Goal: Information Seeking & Learning: Learn about a topic

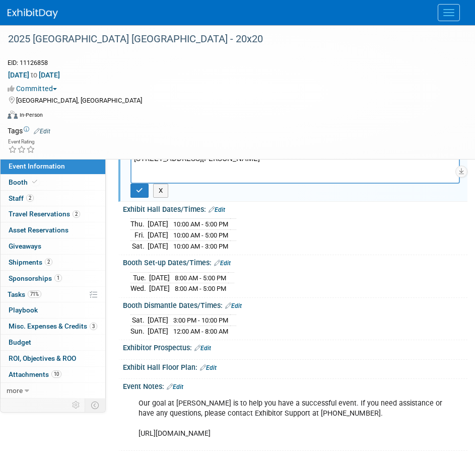
click at [310, 260] on div "Booth Set-up Dates/Times: Edit" at bounding box center [295, 261] width 344 height 13
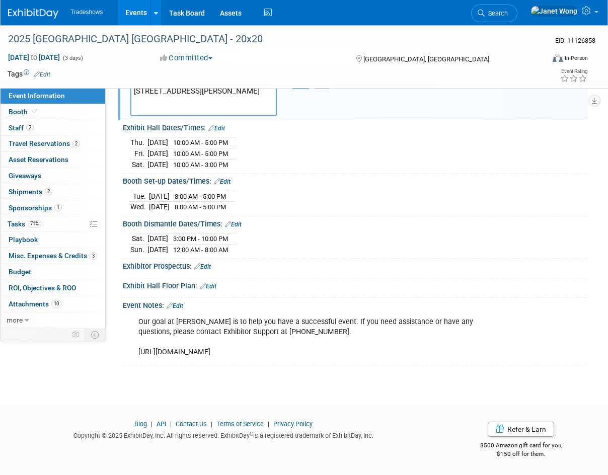
scroll to position [96, 0]
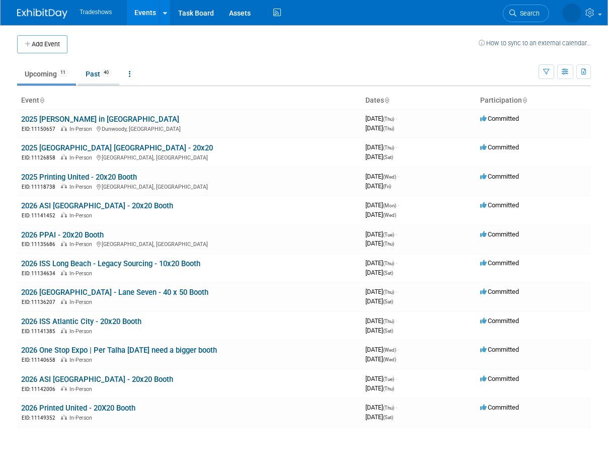
click at [92, 78] on link "Past 40" at bounding box center [98, 73] width 41 height 19
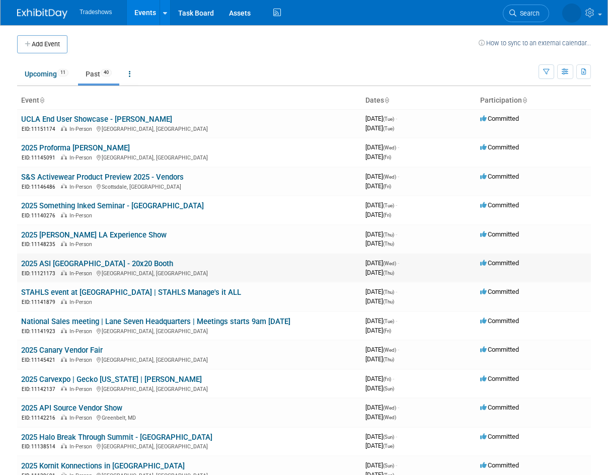
click at [69, 260] on link "2025 ASI [GEOGRAPHIC_DATA] - 20x20 Booth" at bounding box center [97, 263] width 152 height 9
click at [52, 75] on link "Upcoming 11" at bounding box center [46, 73] width 59 height 19
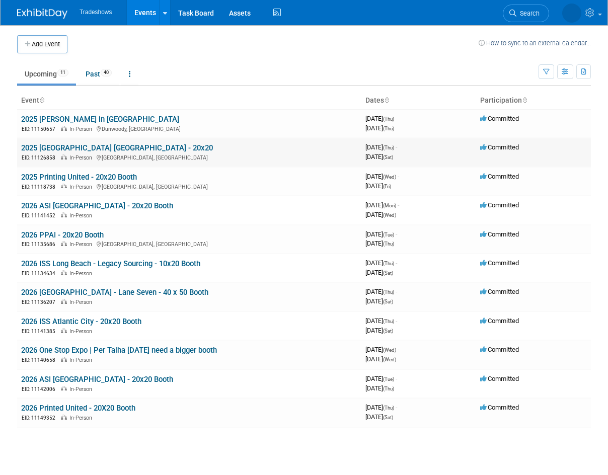
click at [72, 149] on link "2025 [GEOGRAPHIC_DATA] [GEOGRAPHIC_DATA] - 20x20" at bounding box center [117, 147] width 192 height 9
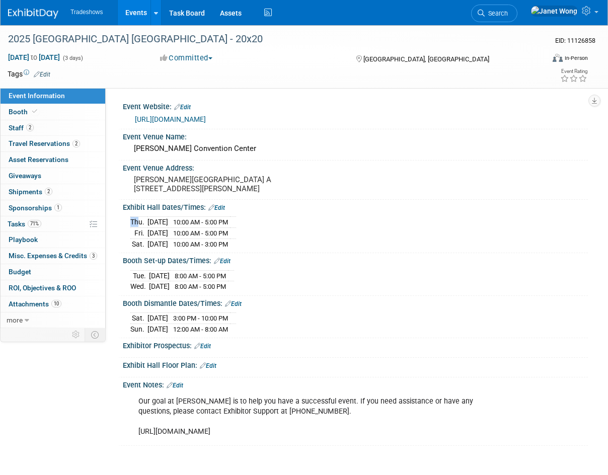
drag, startPoint x: 133, startPoint y: 236, endPoint x: 294, endPoint y: 252, distance: 161.8
click at [294, 249] on div "Thu. Oct 2, 2025 10:00 AM - 5:00 PM Fri. Oct 3, 2025 10:00 AM - 5:00 PM Sat. Oc…" at bounding box center [355, 231] width 450 height 35
click at [190, 248] on span "10:00 AM - 3:00 PM" at bounding box center [200, 245] width 55 height 8
drag, startPoint x: 250, startPoint y: 263, endPoint x: 130, endPoint y: 234, distance: 122.7
click at [130, 234] on div "Thu. Oct 2, 2025 10:00 AM - 5:00 PM Fri. Oct 3, 2025 10:00 AM - 5:00 PM Sat. Oc…" at bounding box center [355, 231] width 450 height 35
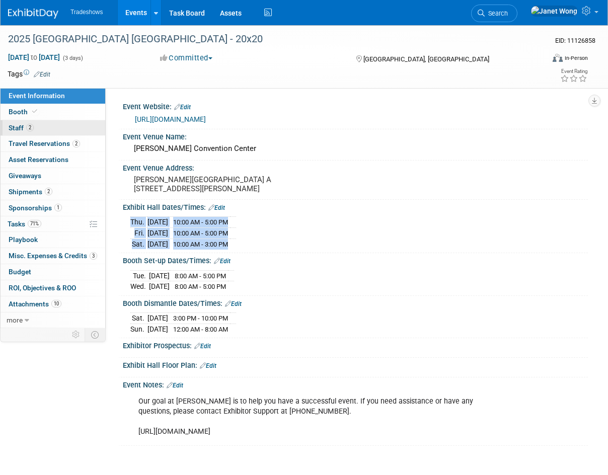
click at [25, 132] on link "2 Staff 2" at bounding box center [53, 128] width 105 height 16
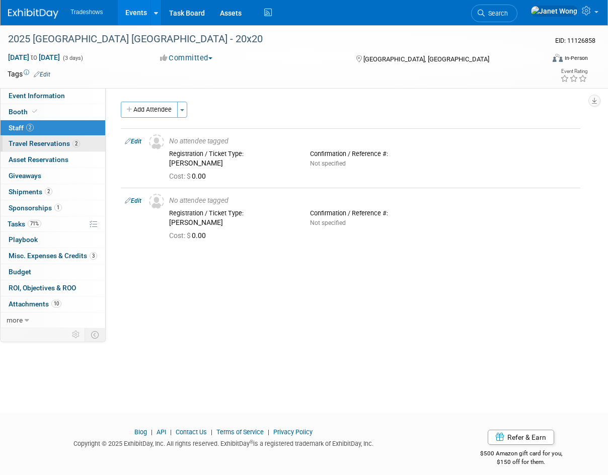
click at [33, 144] on span "Travel Reservations 2" at bounding box center [44, 143] width 71 height 8
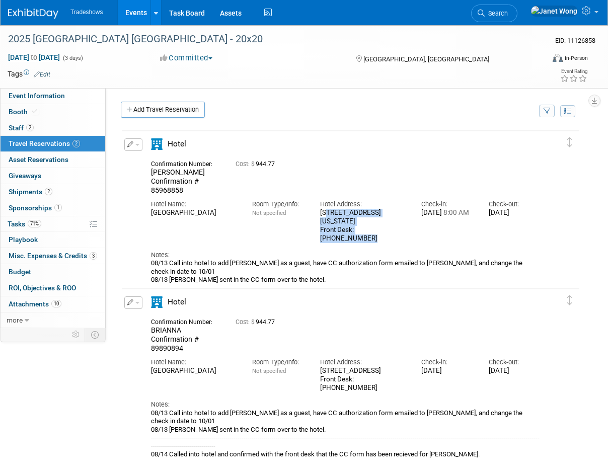
drag, startPoint x: 322, startPoint y: 208, endPoint x: 402, endPoint y: 220, distance: 80.4
click at [402, 220] on div "1015 Elm Street, Dallas, Texas 75202 Front Desk: 1-214-742-5678" at bounding box center [363, 226] width 86 height 34
click at [363, 214] on div "1015 Elm Street, Dallas, Texas 75202 Front Desk: 1-214-742-5678" at bounding box center [363, 226] width 86 height 34
drag, startPoint x: 321, startPoint y: 203, endPoint x: 407, endPoint y: 224, distance: 89.0
click at [407, 224] on div "Hotel Address: 1015 Elm Street, Dallas, Texas 75202 Front Desk: 1-214-742-5678" at bounding box center [363, 219] width 101 height 48
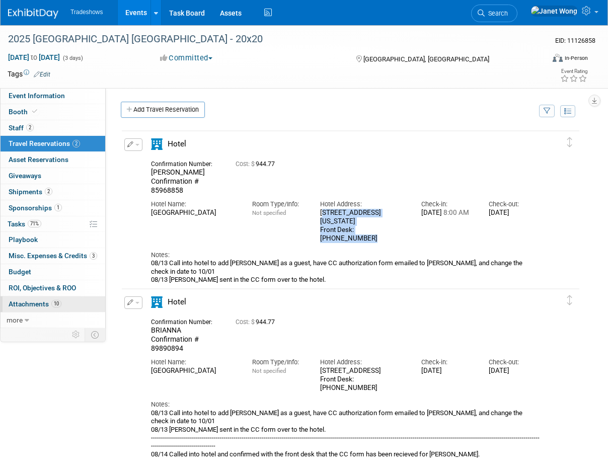
copy div "1015 Elm Street, Dallas, Texas 75202 Front Desk: 1-214-742-5678"
click at [25, 189] on span "Shipments 2" at bounding box center [31, 192] width 44 height 8
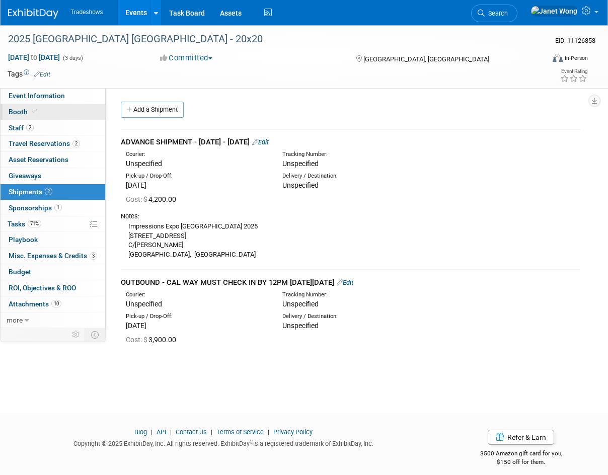
click at [50, 111] on link "Booth" at bounding box center [53, 112] width 105 height 16
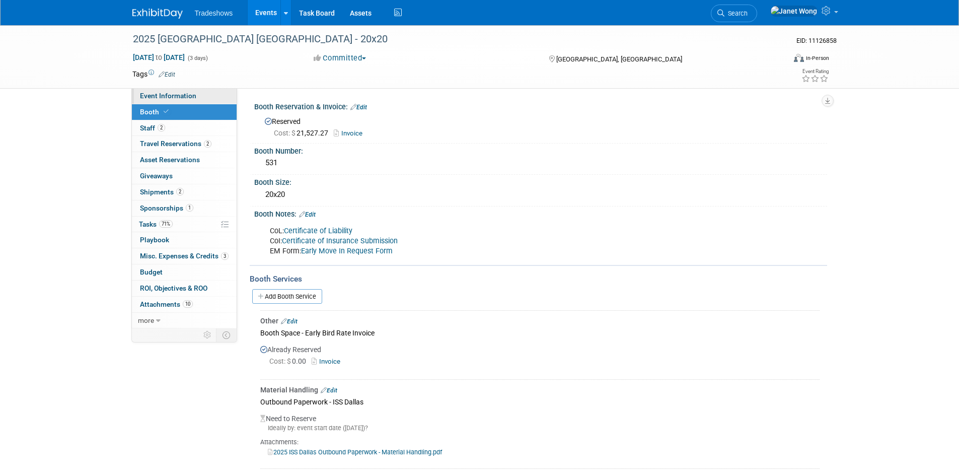
click at [215, 98] on link "Event Information" at bounding box center [184, 96] width 105 height 16
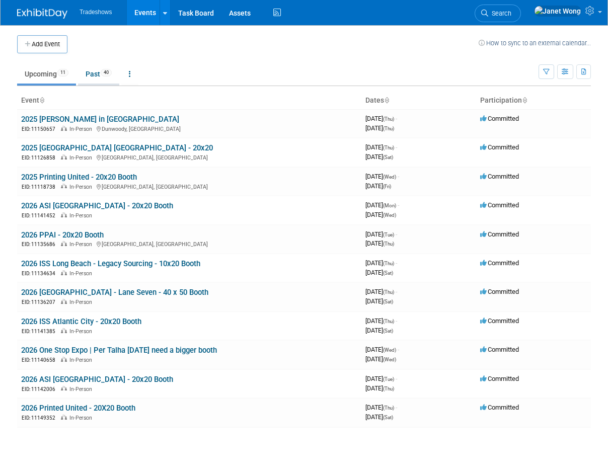
click at [96, 80] on link "Past 40" at bounding box center [98, 73] width 41 height 19
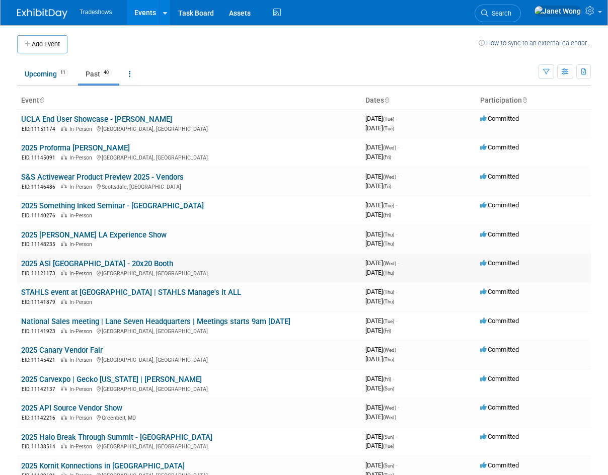
click at [75, 266] on link "2025 ASI [GEOGRAPHIC_DATA] - 20x20 Booth" at bounding box center [97, 263] width 152 height 9
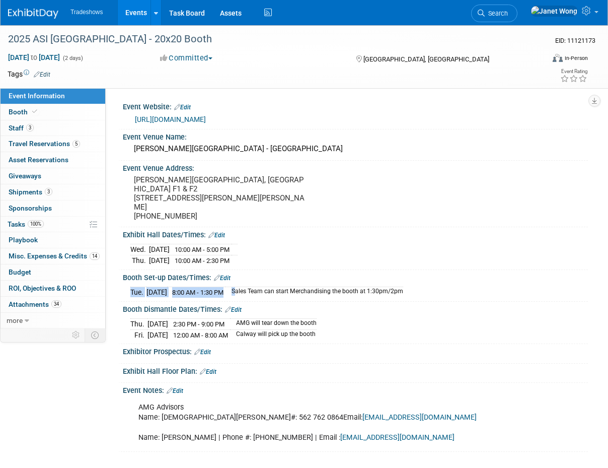
drag, startPoint x: 424, startPoint y: 312, endPoint x: 253, endPoint y: 313, distance: 171.1
click at [253, 297] on div "Tue. Jul 22, 2025 8:00 AM - 1:30 PM Sales Team can start Merchandising the boot…" at bounding box center [355, 291] width 450 height 14
